Goal: Task Accomplishment & Management: Manage account settings

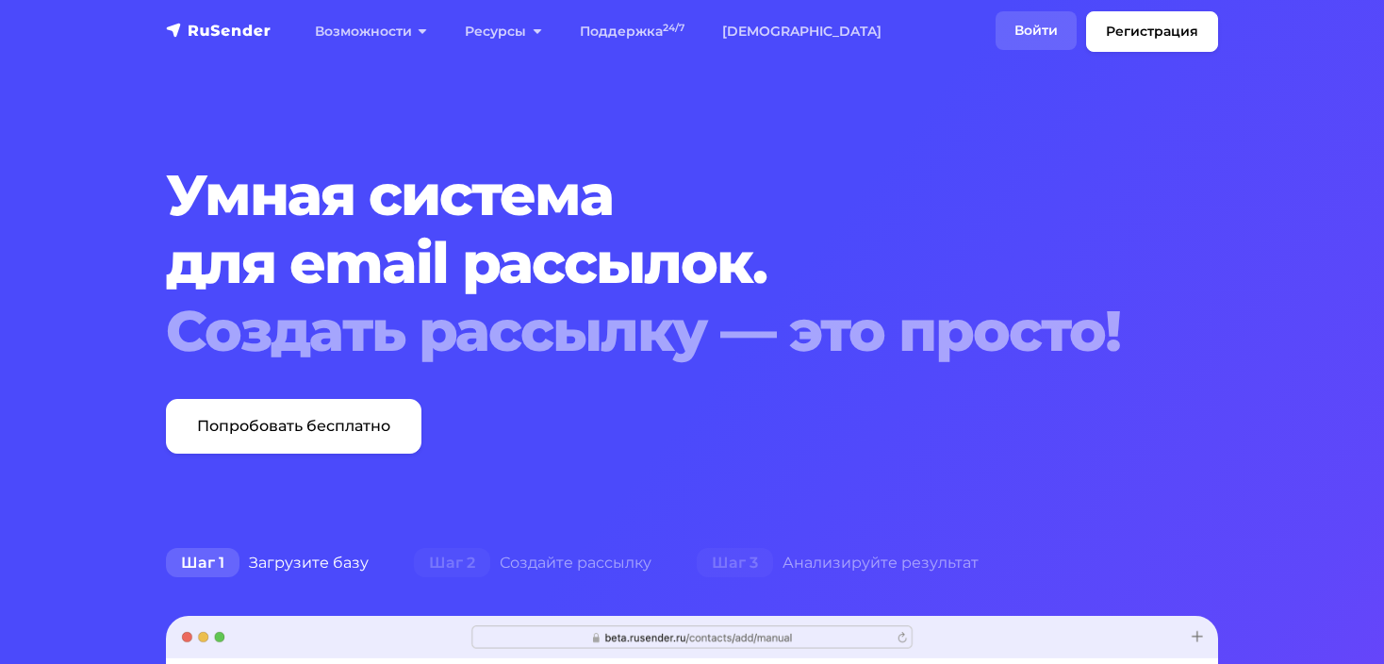
click at [1053, 17] on link "Войти" at bounding box center [1036, 30] width 81 height 39
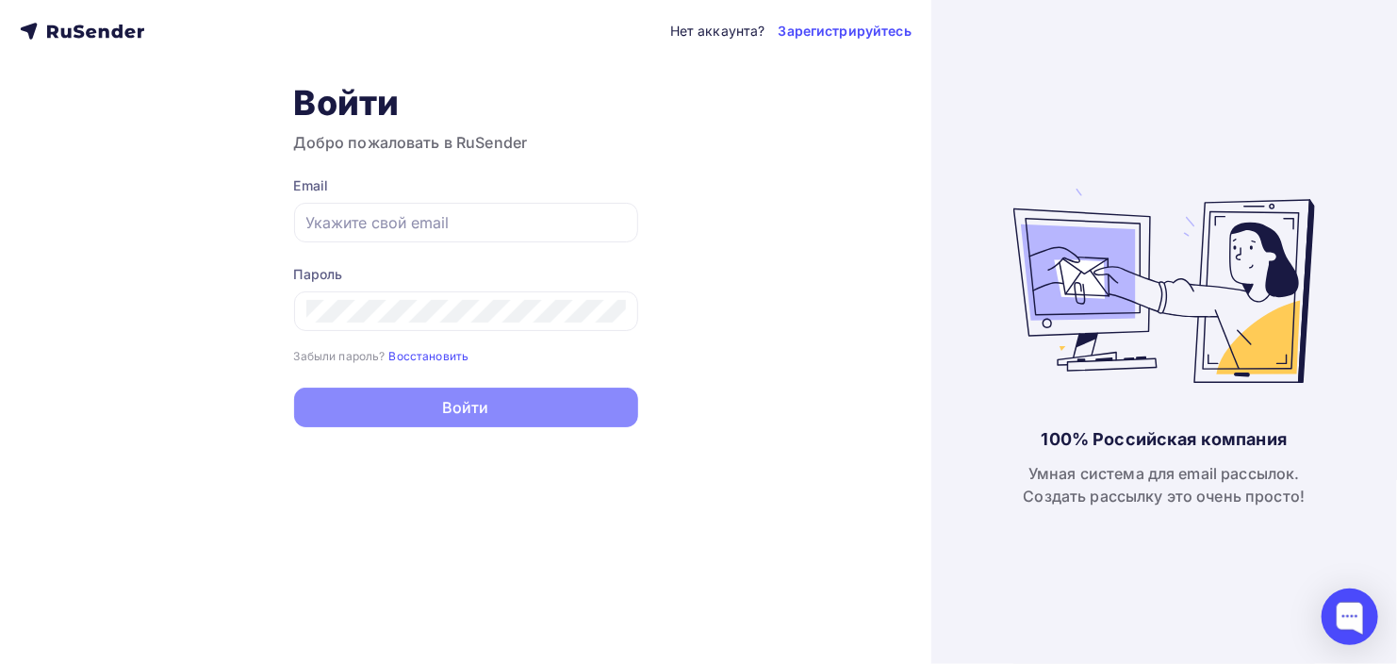
type input "[EMAIL_ADDRESS][DOMAIN_NAME]"
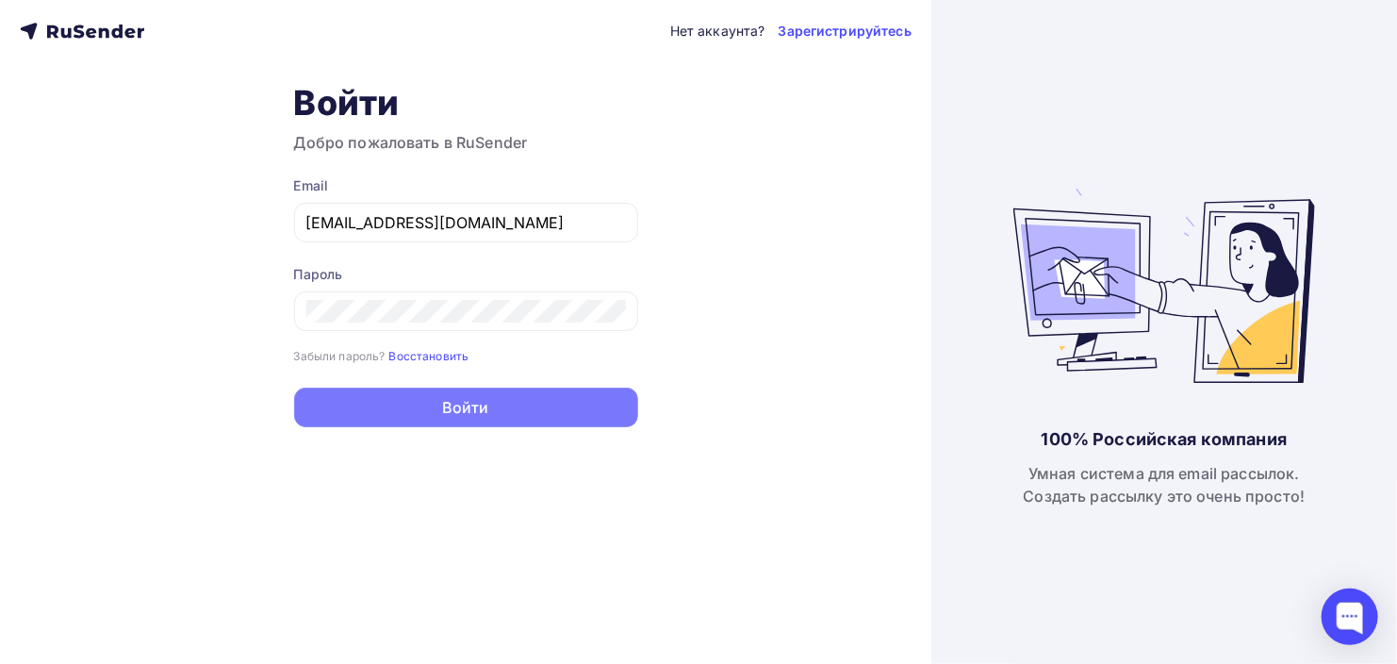
click at [450, 402] on button "Войти" at bounding box center [466, 407] width 344 height 40
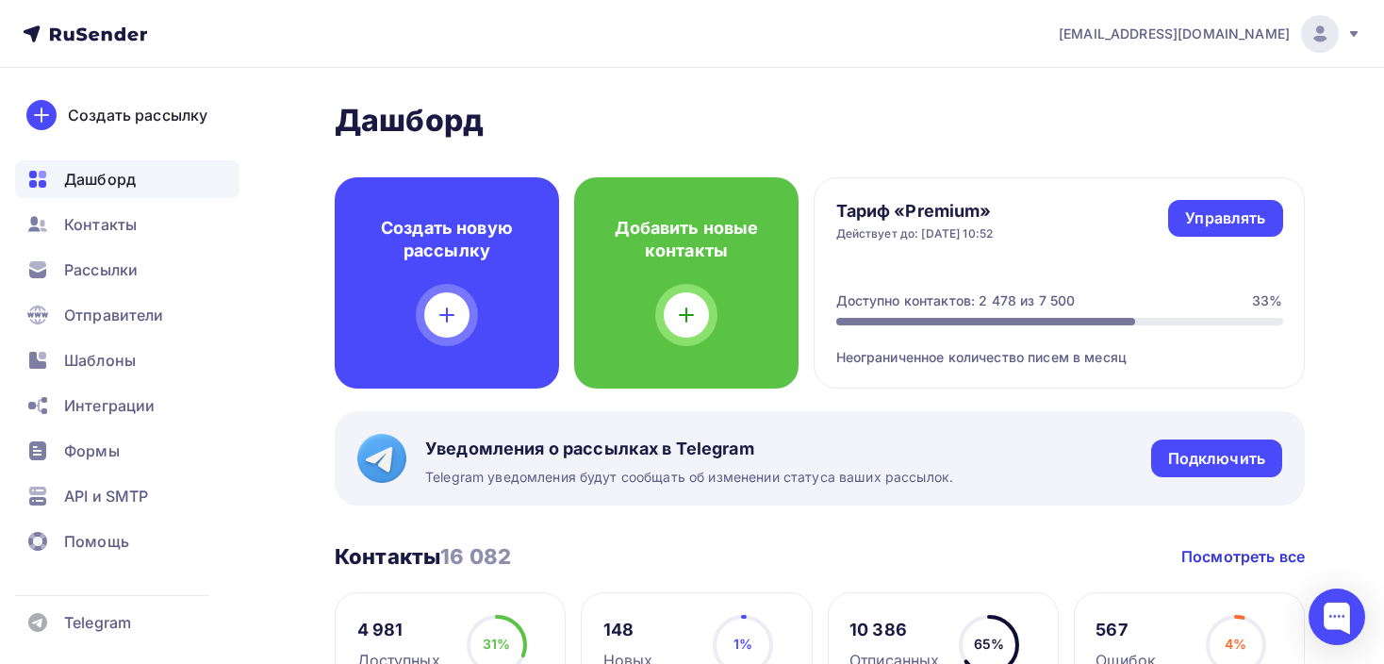
click at [1349, 38] on icon at bounding box center [1353, 33] width 15 height 15
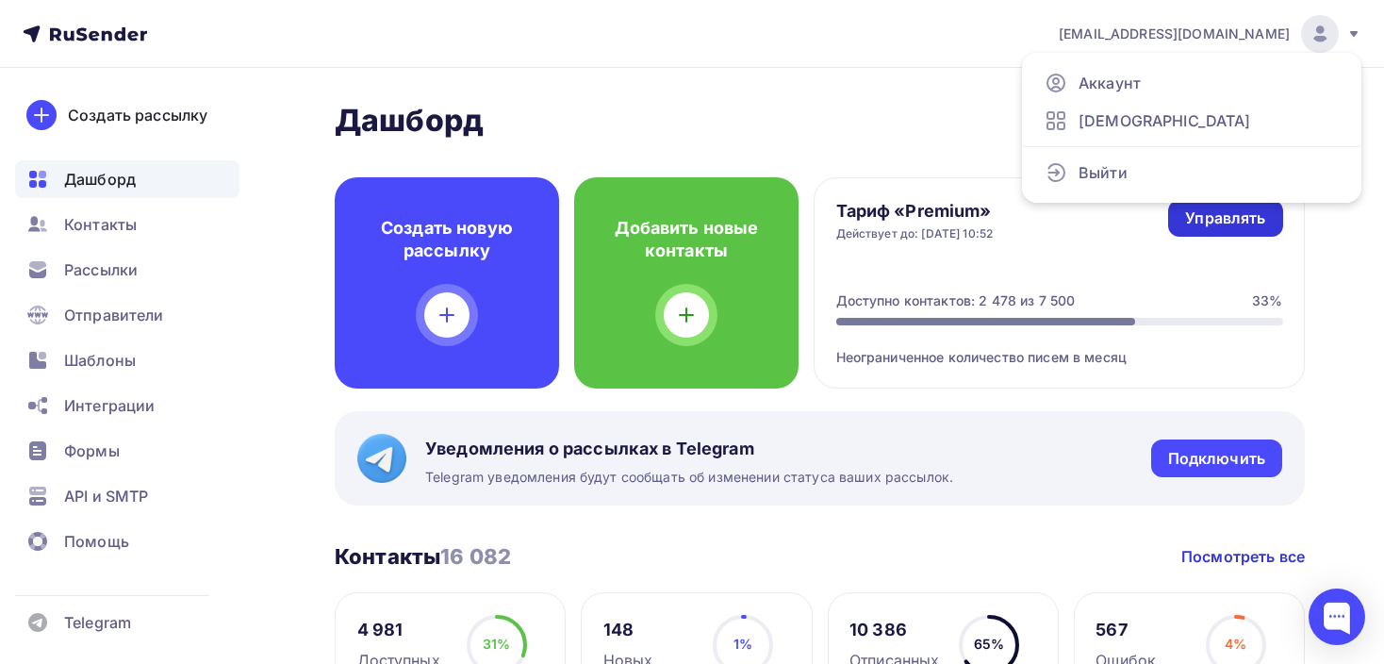
click at [1200, 229] on link "Управлять" at bounding box center [1225, 218] width 114 height 37
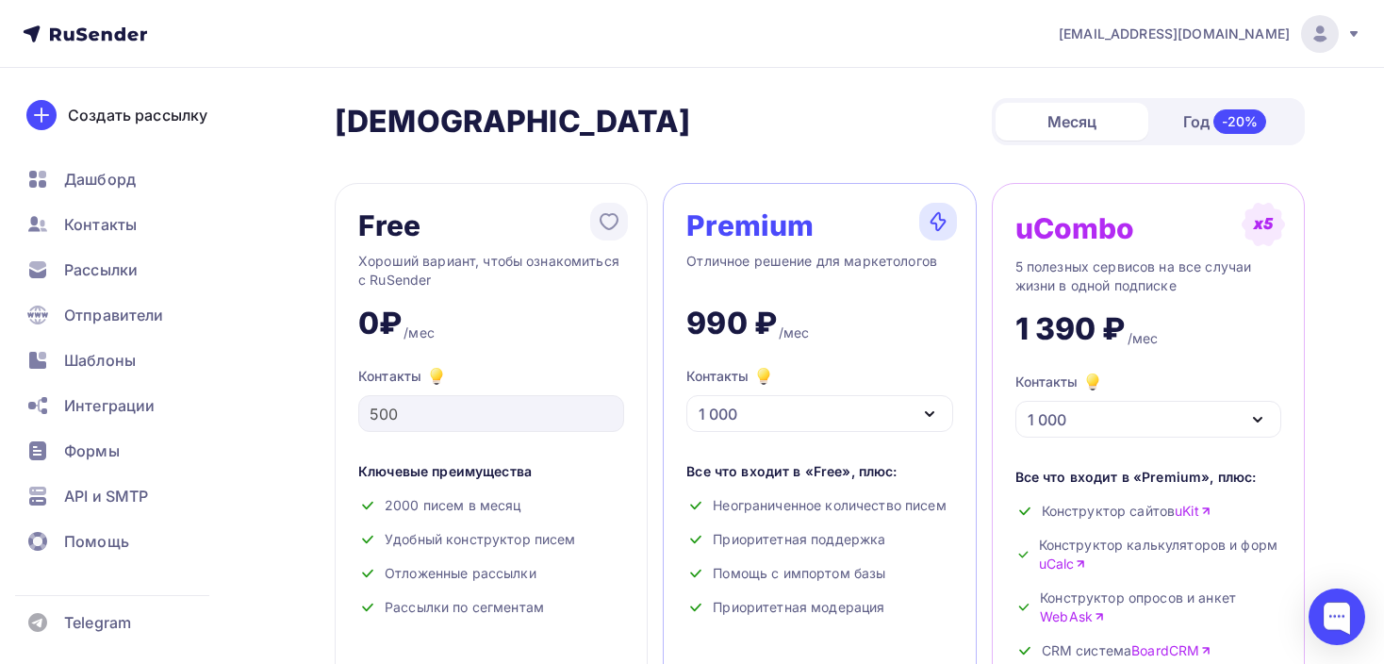
click at [835, 410] on div "1 000" at bounding box center [819, 413] width 266 height 37
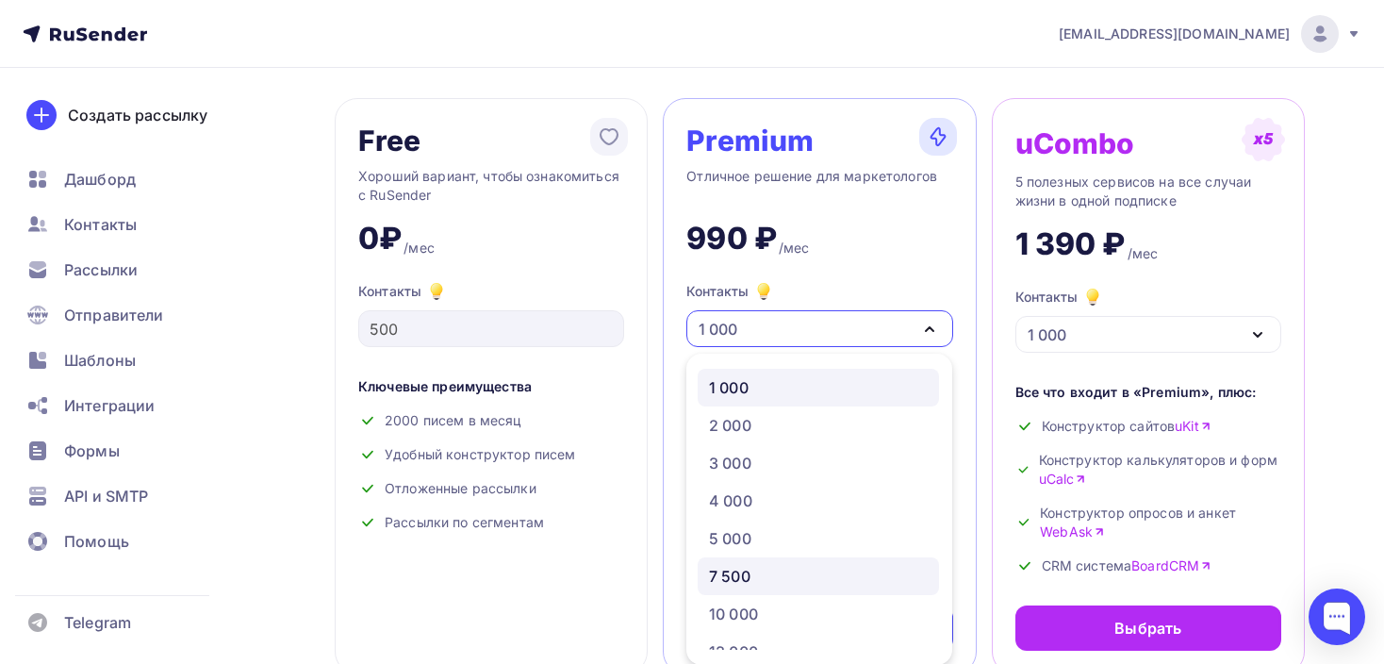
click at [748, 567] on div "7 500" at bounding box center [729, 576] width 41 height 23
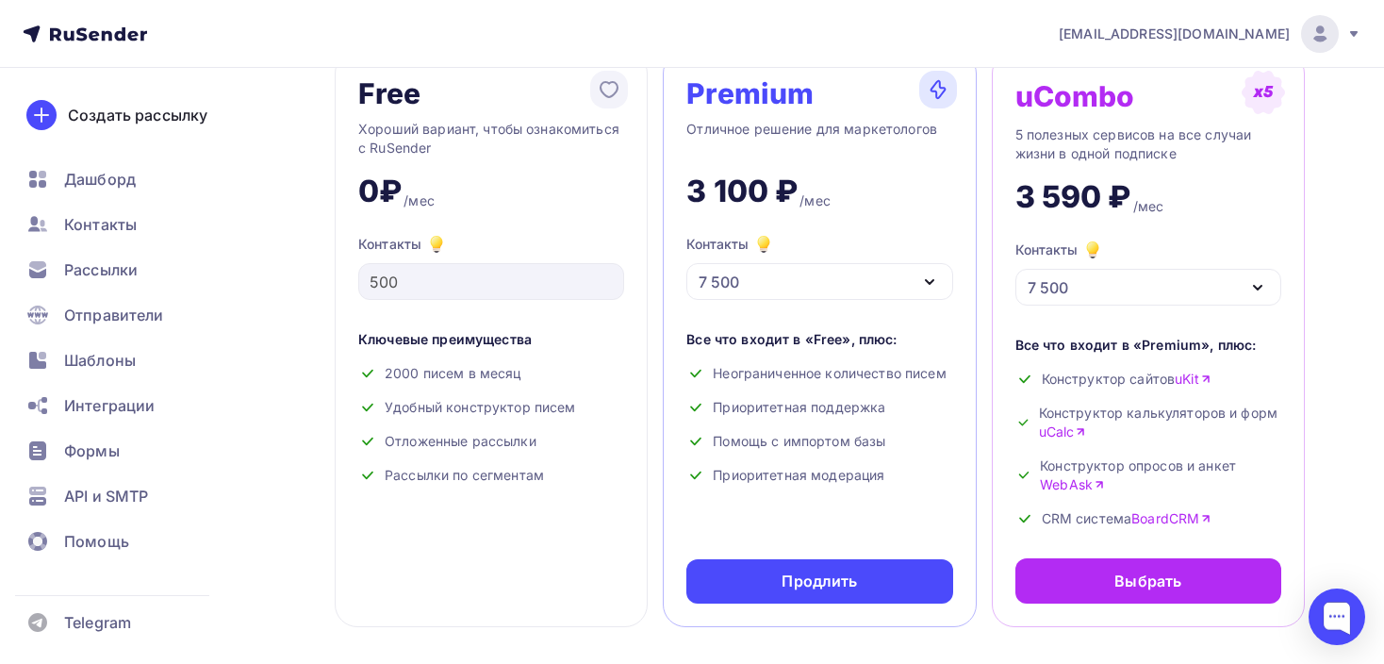
scroll to position [156, 0]
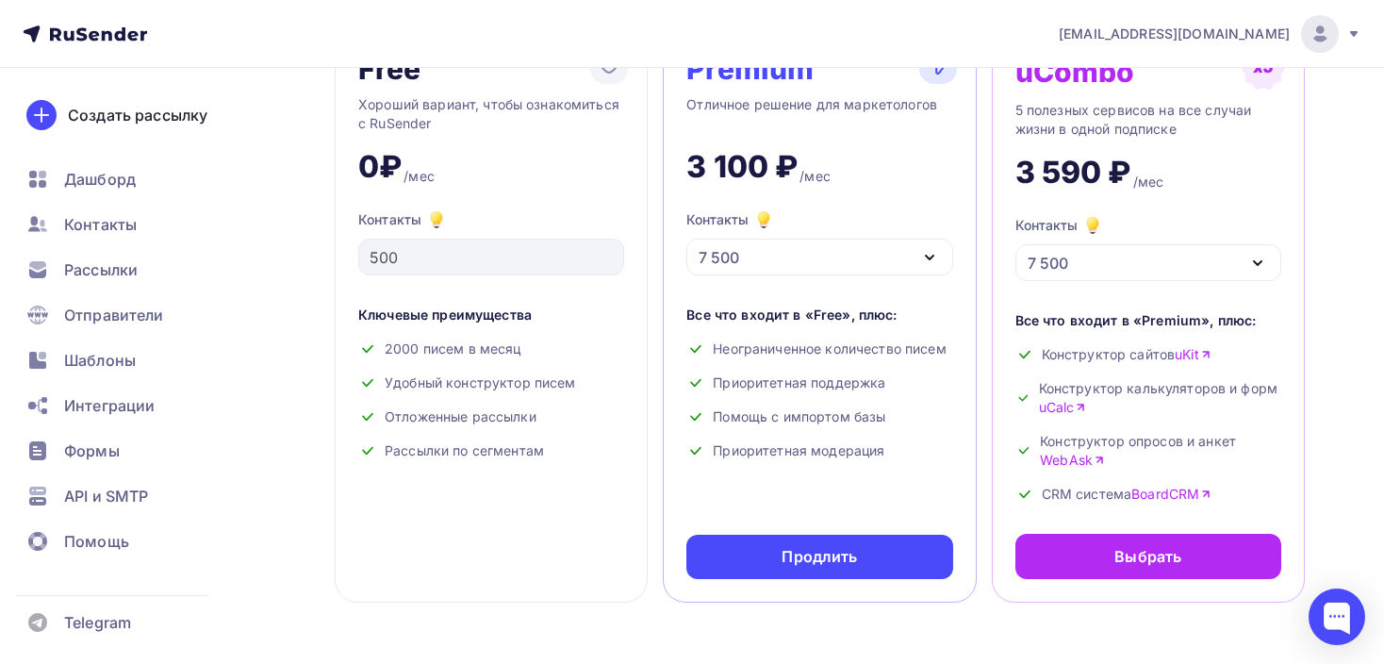
click at [1340, 39] on div "[EMAIL_ADDRESS][DOMAIN_NAME]" at bounding box center [1210, 34] width 303 height 38
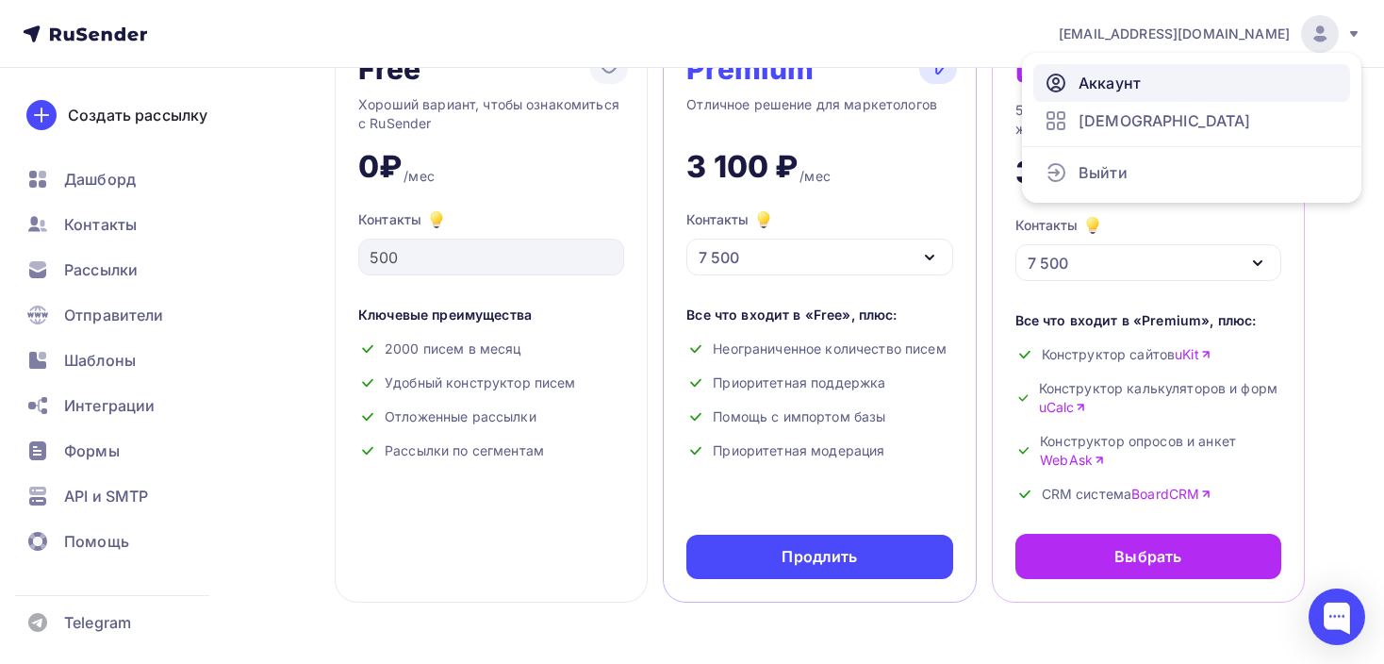
click at [1129, 89] on span "Аккаунт" at bounding box center [1109, 83] width 62 height 23
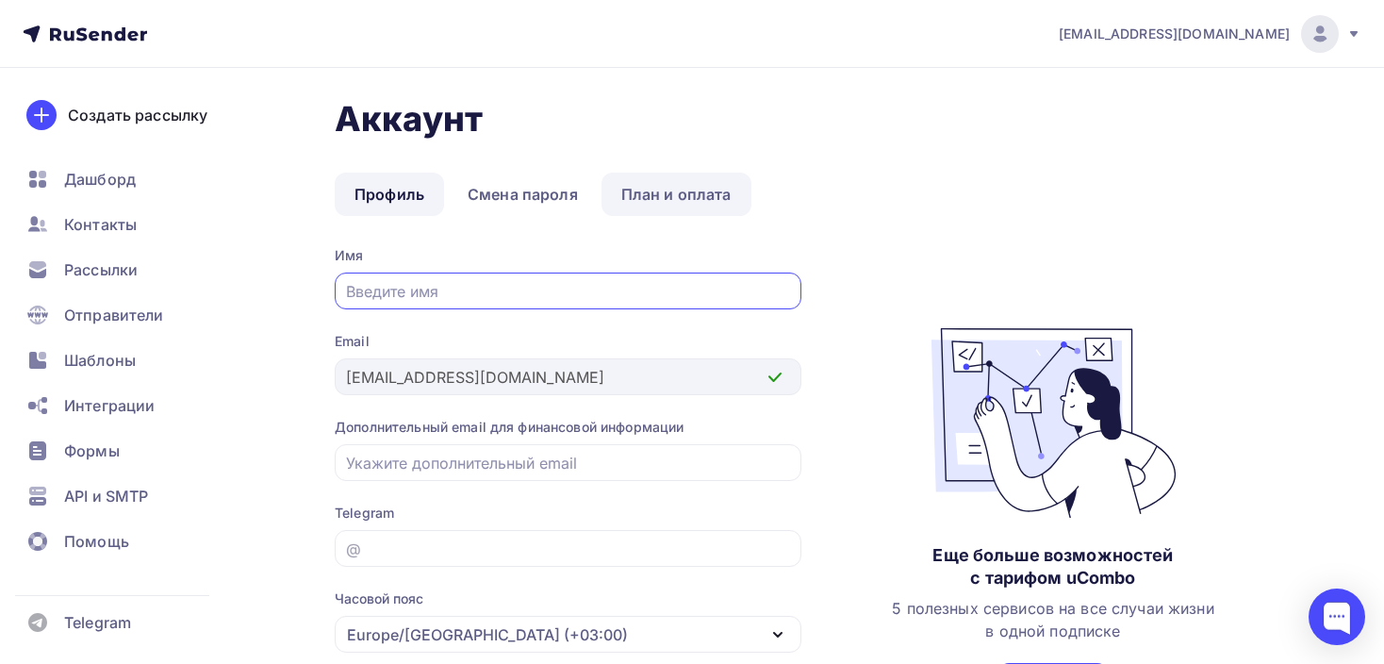
click at [694, 196] on link "План и оплата" at bounding box center [676, 194] width 150 height 43
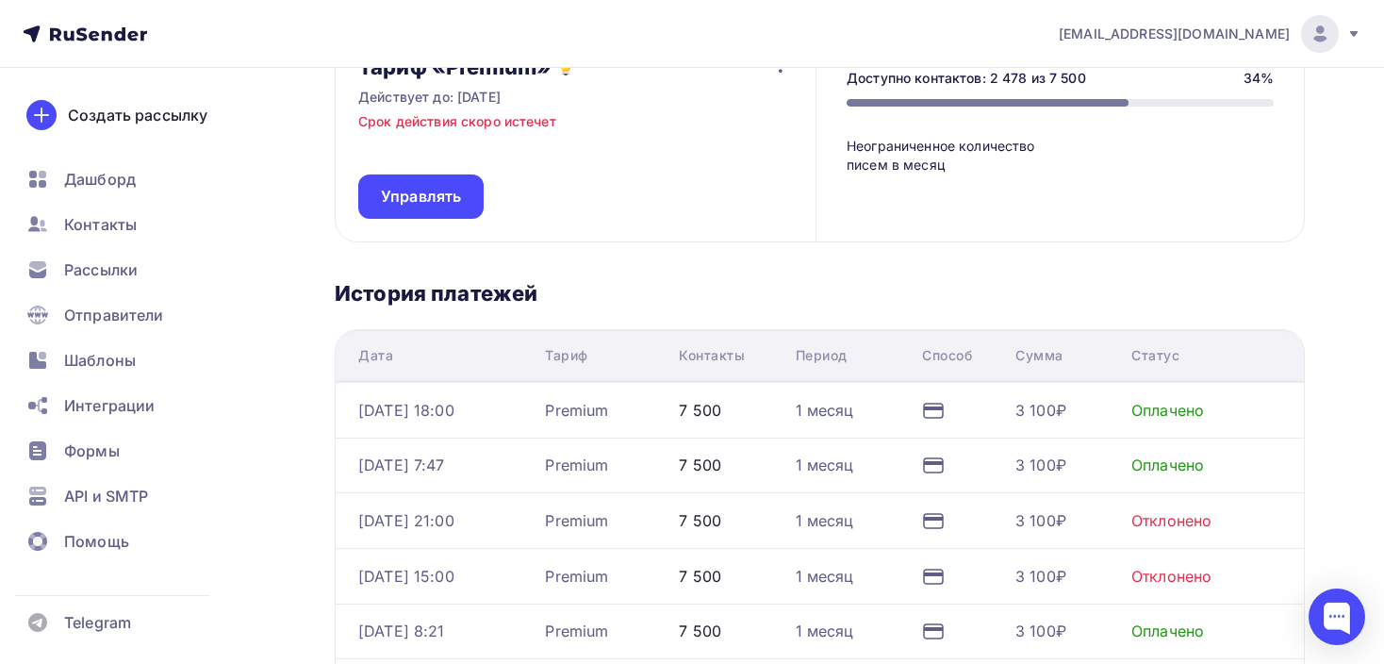
scroll to position [189, 0]
